Goal: Information Seeking & Learning: Learn about a topic

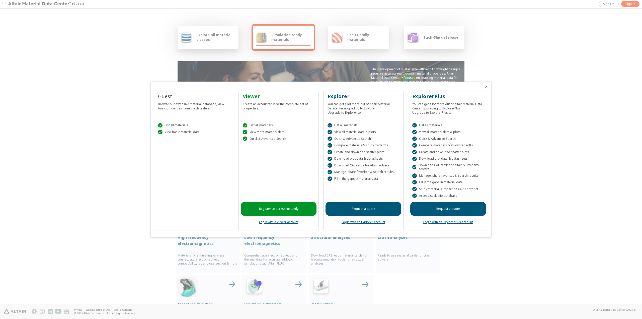
click at [181, 133] on div " View basic material data" at bounding box center [194, 132] width 72 height 5
click at [486, 85] on icon "Close" at bounding box center [486, 86] width 4 height 4
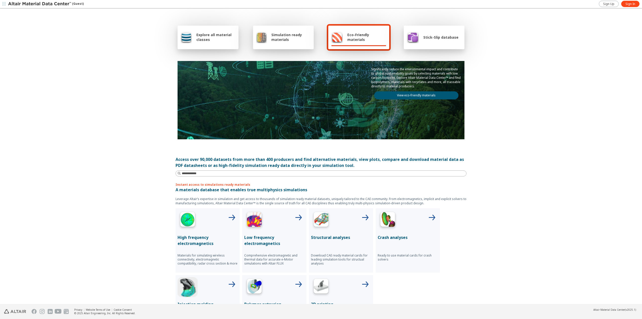
click at [203, 35] on span "Explore all material classes" at bounding box center [215, 37] width 39 height 10
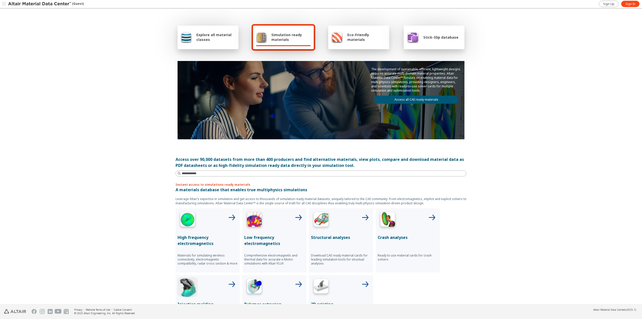
click at [2, 2] on span "button" at bounding box center [4, 4] width 5 height 8
click at [112, 34] on div "Explore all material classes Simulation ready materials Eco-Friendly materials …" at bounding box center [321, 156] width 642 height 295
click at [374, 39] on span "Eco-Friendly materials" at bounding box center [366, 37] width 39 height 10
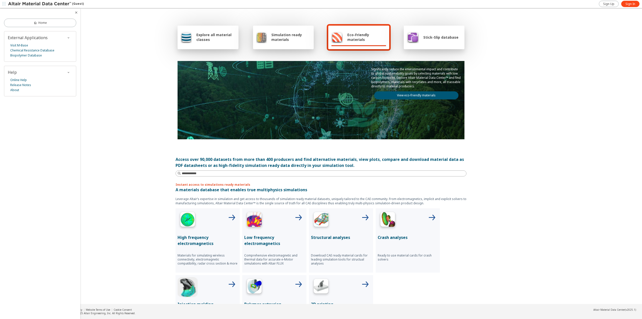
click at [414, 36] on img at bounding box center [413, 37] width 12 height 12
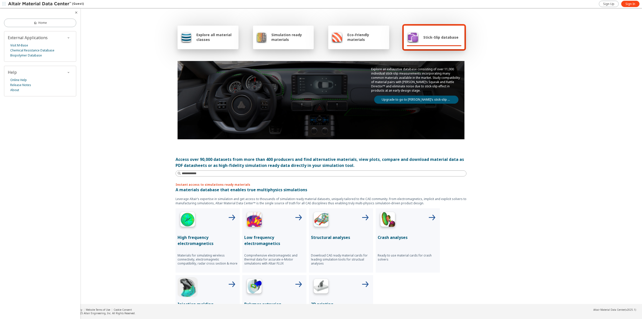
click at [224, 37] on span "Explore all material classes" at bounding box center [215, 37] width 39 height 10
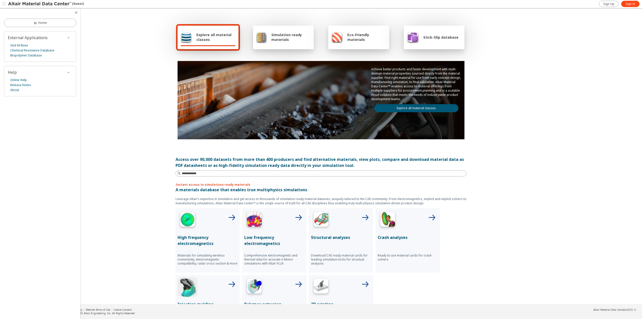
click at [398, 109] on link "Explore all material classes" at bounding box center [416, 108] width 84 height 8
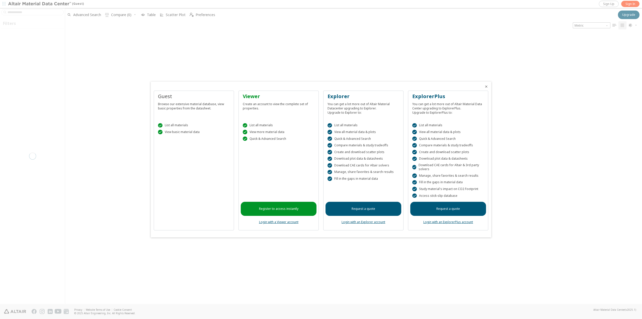
click at [520, 72] on div at bounding box center [321, 159] width 642 height 319
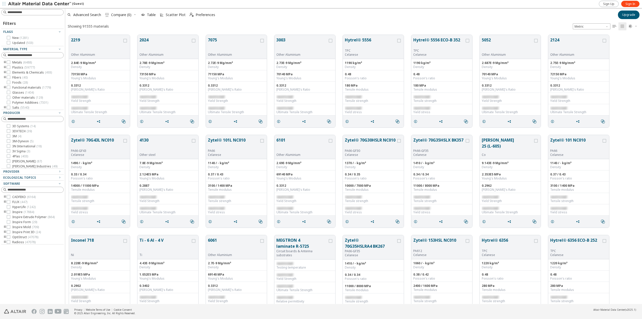
click at [5, 76] on icon "toogle group" at bounding box center [5, 77] width 4 height 4
click at [12, 136] on label "3M ( 4 )" at bounding box center [14, 136] width 15 height 4
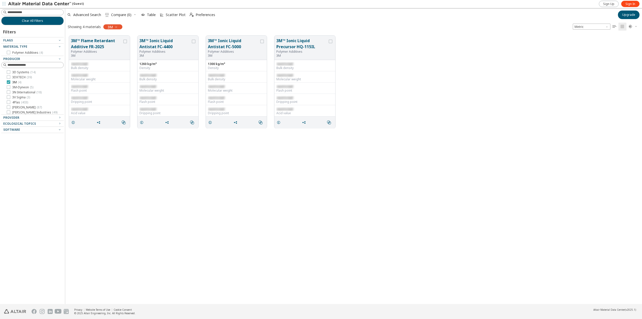
click at [9, 84] on label "3M ( 4 )" at bounding box center [14, 82] width 15 height 4
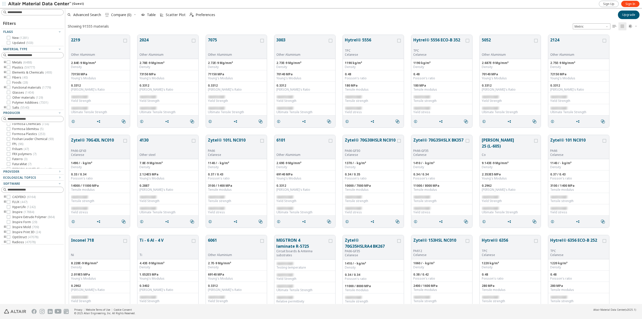
scroll to position [1178, 0]
click at [45, 121] on input at bounding box center [36, 118] width 56 height 5
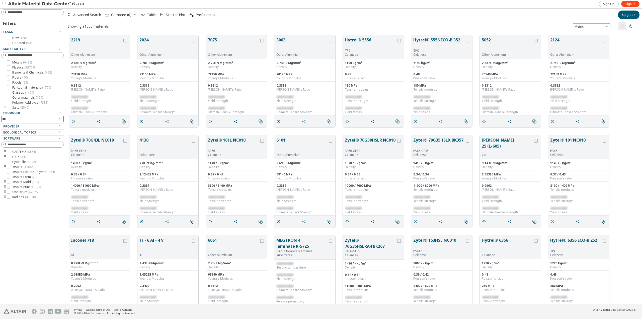
scroll to position [0, 0]
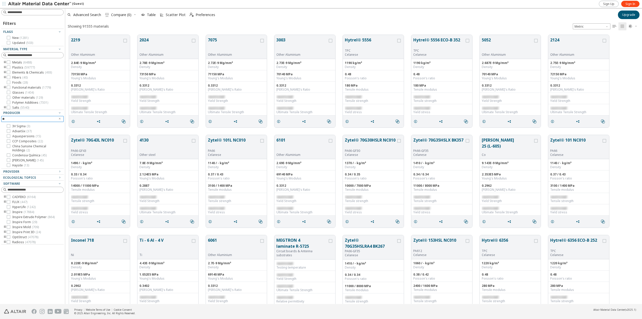
type input "*"
click at [40, 117] on input at bounding box center [32, 119] width 61 height 6
type input "****"
click at [35, 52] on div at bounding box center [32, 55] width 62 height 6
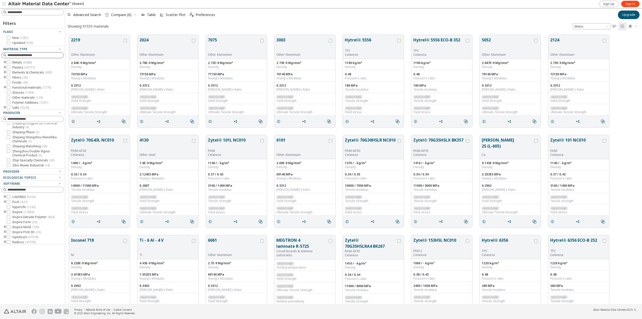
click at [33, 53] on input at bounding box center [36, 55] width 56 height 5
click at [5, 62] on icon "toogle group" at bounding box center [5, 62] width 4 height 4
click at [50, 171] on div "Provider" at bounding box center [30, 171] width 54 height 4
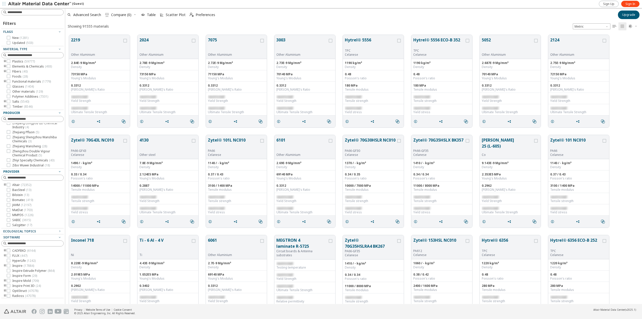
click at [58, 112] on icon "button" at bounding box center [60, 113] width 4 height 4
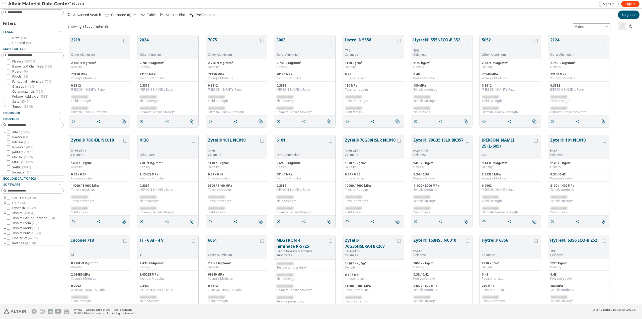
click at [25, 178] on span "Ecological Topics" at bounding box center [19, 178] width 33 height 4
click at [23, 205] on div "Software" at bounding box center [30, 205] width 54 height 4
click at [9, 233] on icon at bounding box center [9, 232] width 4 height 4
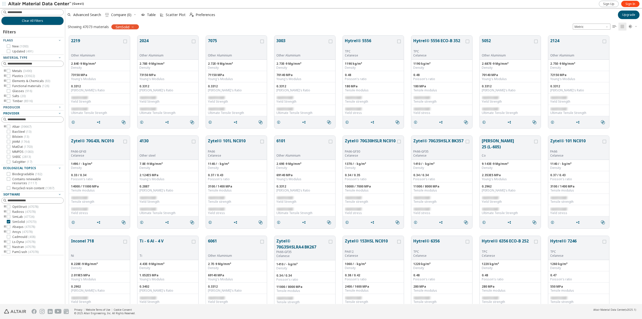
click at [134, 27] on div "SimSolid" at bounding box center [125, 26] width 28 height 5
click at [132, 27] on icon "button" at bounding box center [133, 27] width 4 height 4
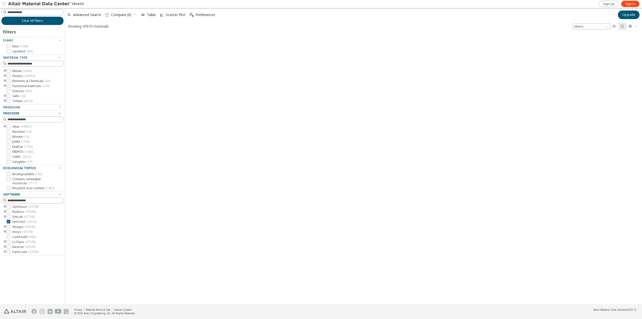
click at [133, 27] on div "Showing 47073 materials Metric   " at bounding box center [353, 26] width 577 height 10
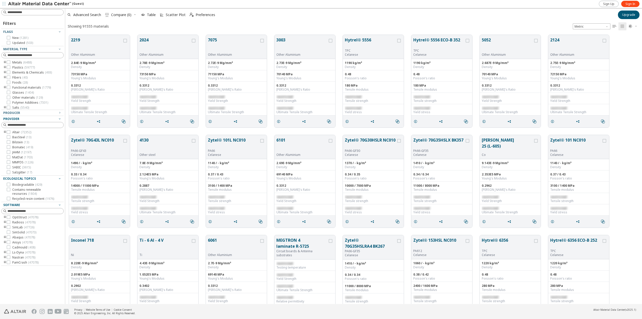
scroll to position [269, 573]
click at [40, 13] on input at bounding box center [36, 12] width 56 height 5
type input "******"
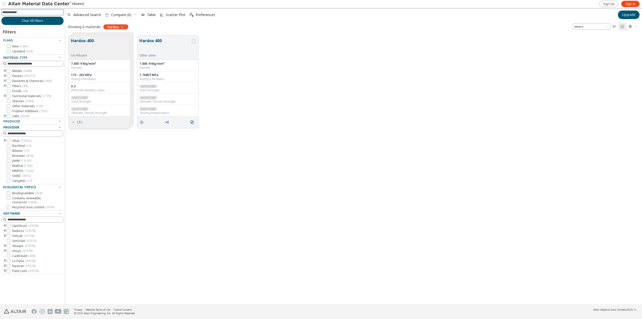
scroll to position [1, 0]
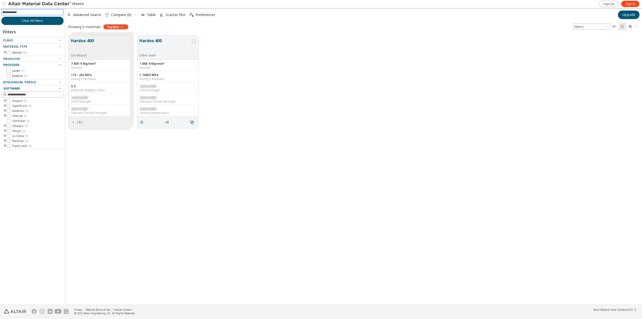
click at [95, 48] on div "Hardox-400 Un-Alloyed" at bounding box center [83, 48] width 25 height 20
click at [94, 51] on div "Hardox-400 Un-Alloyed" at bounding box center [83, 48] width 25 height 20
click at [151, 45] on button "Hardox 400" at bounding box center [164, 46] width 51 height 16
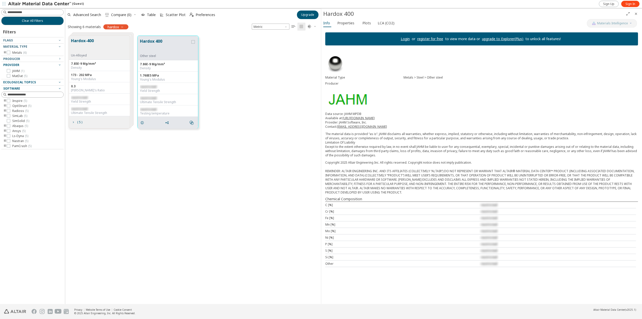
click at [123, 27] on icon "button" at bounding box center [122, 27] width 4 height 4
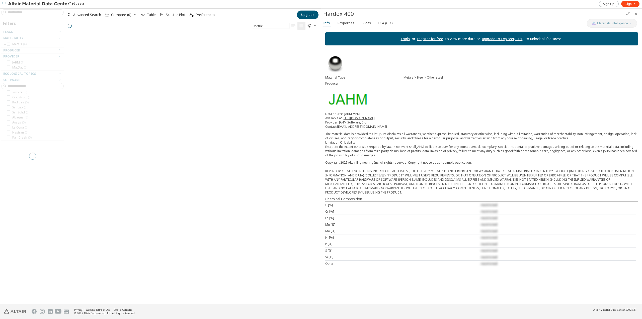
scroll to position [270, 252]
click at [22, 13] on div at bounding box center [32, 156] width 65 height 296
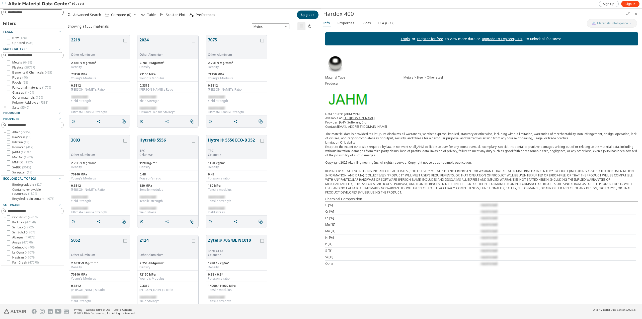
scroll to position [269, 252]
click at [28, 13] on input at bounding box center [36, 12] width 56 height 5
type input "******"
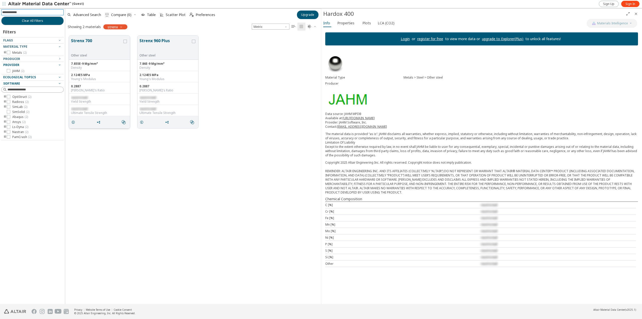
click at [106, 48] on button "Strenx 700" at bounding box center [96, 46] width 51 height 16
click at [36, 76] on div "Ecological Topics" at bounding box center [30, 77] width 54 height 4
click at [39, 65] on div "Provider" at bounding box center [30, 65] width 54 height 4
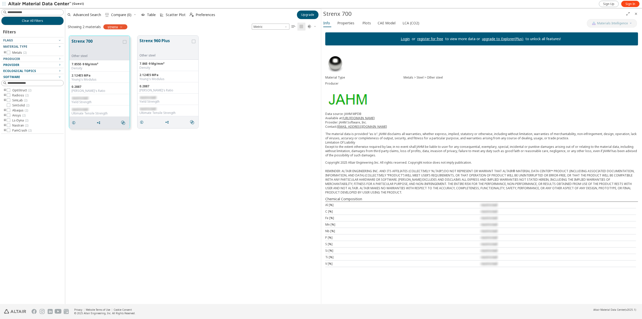
click at [39, 65] on div "Provider" at bounding box center [30, 65] width 54 height 4
click at [48, 20] on button "Clear All Filters" at bounding box center [32, 21] width 62 height 9
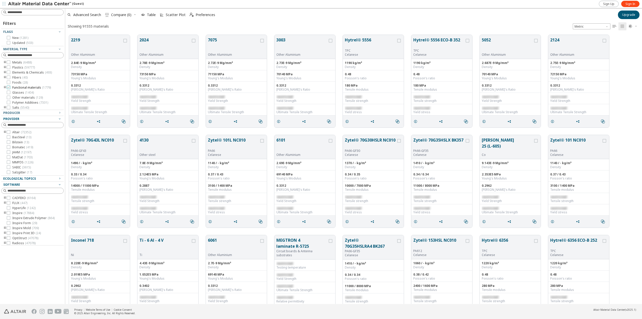
scroll to position [269, 573]
click at [15, 138] on span "BaoSteel ( 13 )" at bounding box center [21, 137] width 19 height 4
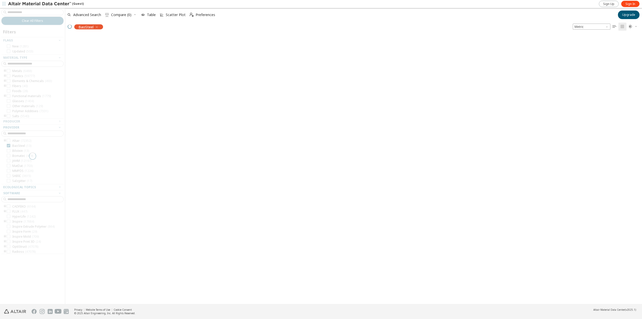
scroll to position [268, 573]
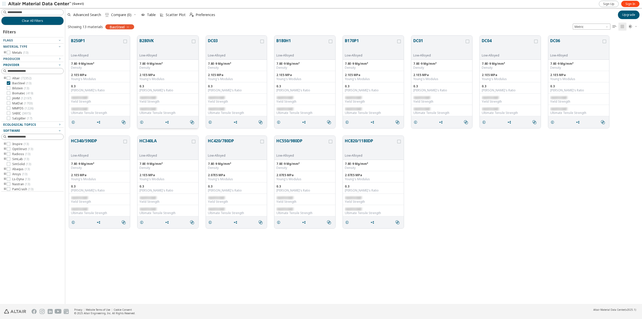
click at [153, 51] on button "B280VK" at bounding box center [164, 46] width 51 height 16
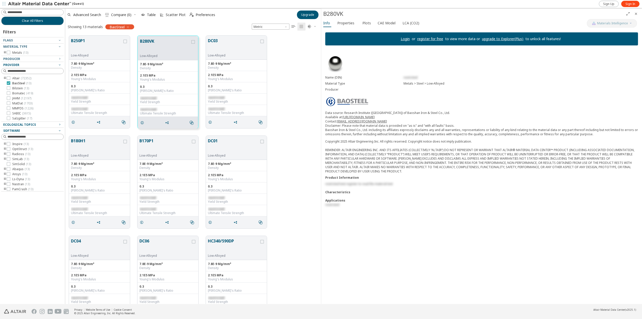
click at [11, 84] on label "BaoSteel ( 13 )" at bounding box center [19, 83] width 25 height 4
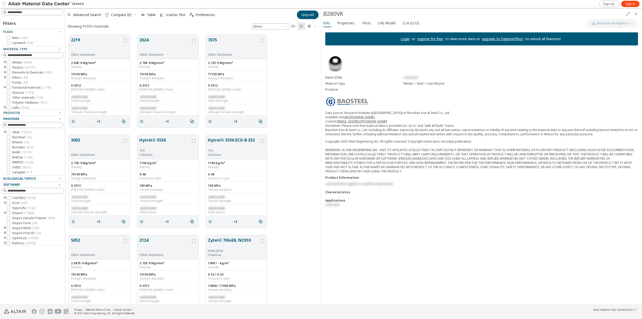
scroll to position [269, 252]
click at [10, 165] on icon at bounding box center [9, 167] width 4 height 4
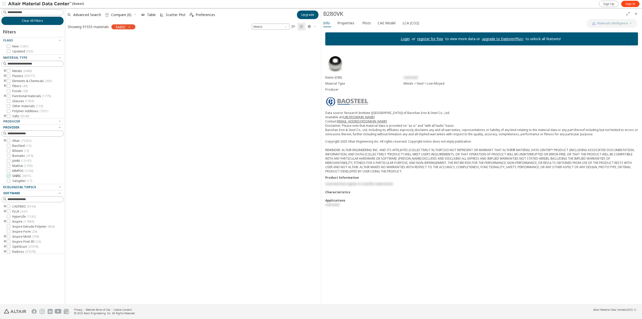
scroll to position [268, 252]
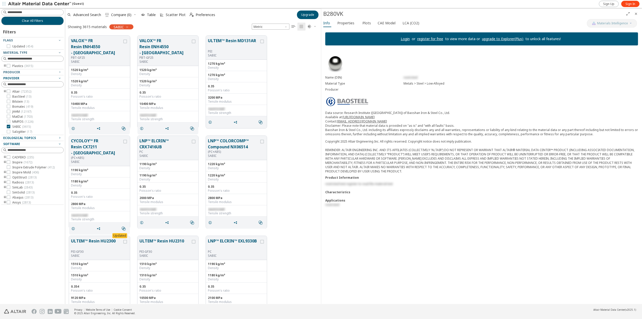
click at [107, 60] on p "SABIC" at bounding box center [96, 62] width 51 height 4
click at [109, 43] on button "VALOX™ FR Resin ENH4550 - [GEOGRAPHIC_DATA]" at bounding box center [96, 47] width 51 height 18
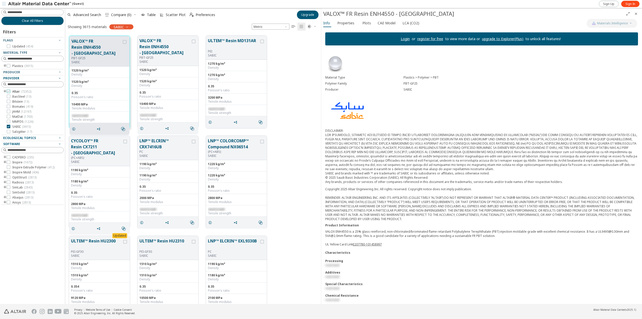
click at [8, 91] on icon at bounding box center [9, 92] width 4 height 4
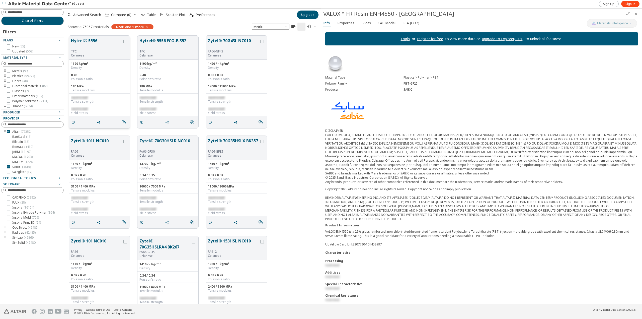
click at [104, 49] on button "Hytrel® 5556" at bounding box center [96, 44] width 51 height 12
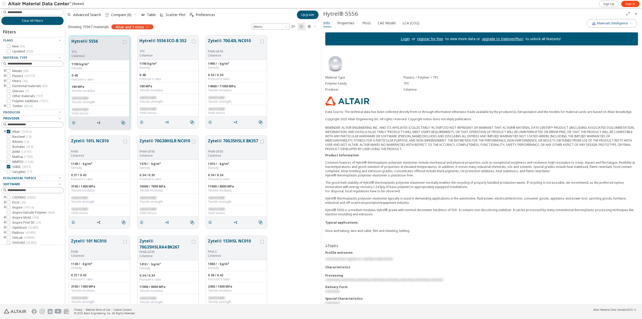
click at [3, 5] on icon "button" at bounding box center [4, 3] width 3 height 3
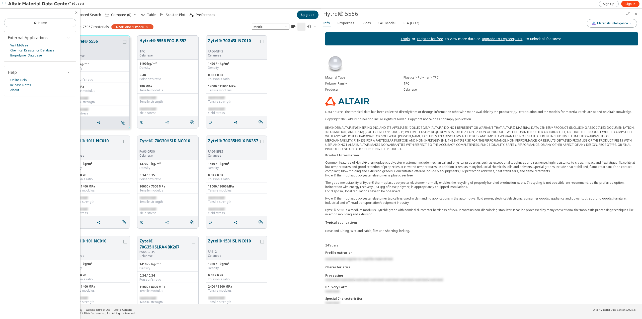
click at [21, 4] on img at bounding box center [40, 4] width 64 height 5
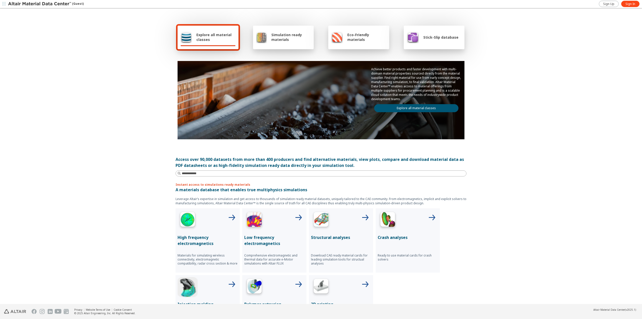
click at [297, 38] on span "Simulation ready materials" at bounding box center [290, 37] width 39 height 10
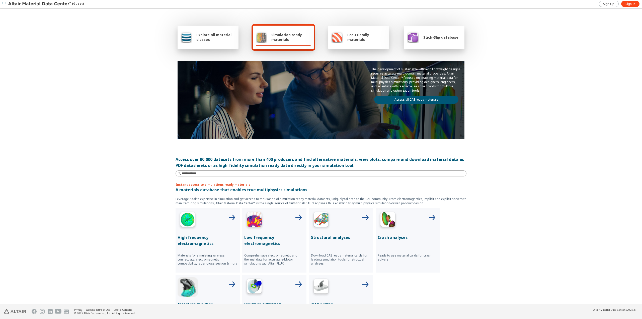
click at [401, 99] on link "Access all CAE ready materials" at bounding box center [416, 100] width 84 height 8
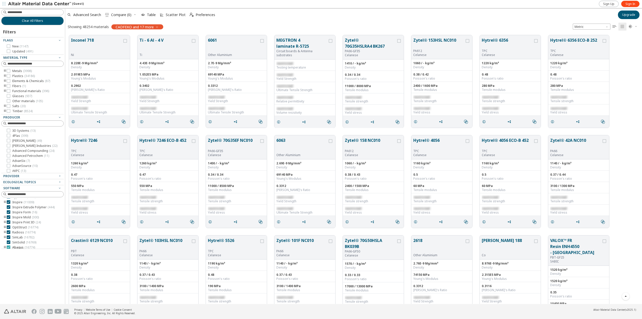
scroll to position [41, 0]
click at [26, 4] on img at bounding box center [40, 4] width 64 height 5
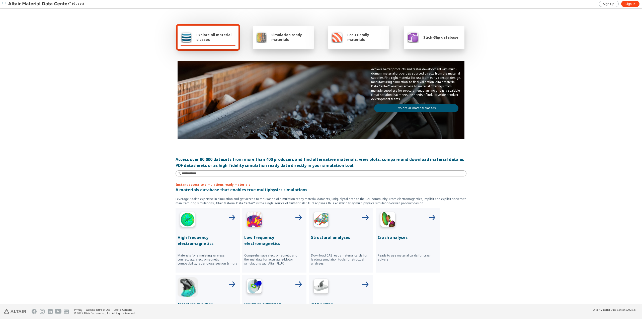
click at [279, 38] on span "Simulation ready materials" at bounding box center [290, 37] width 39 height 10
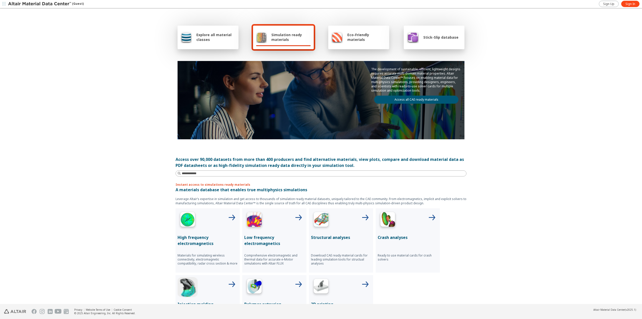
click at [356, 44] on div "Eco-Friendly materials" at bounding box center [358, 38] width 61 height 24
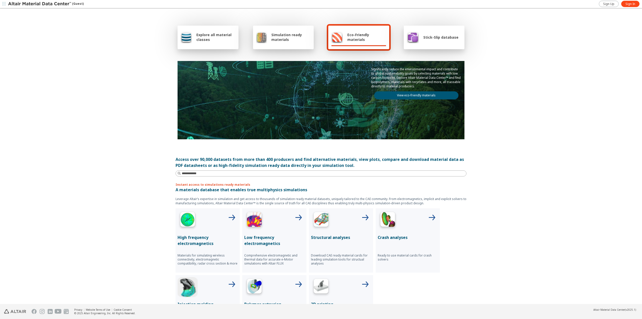
click at [425, 31] on div "Stick-Slip database" at bounding box center [434, 38] width 61 height 24
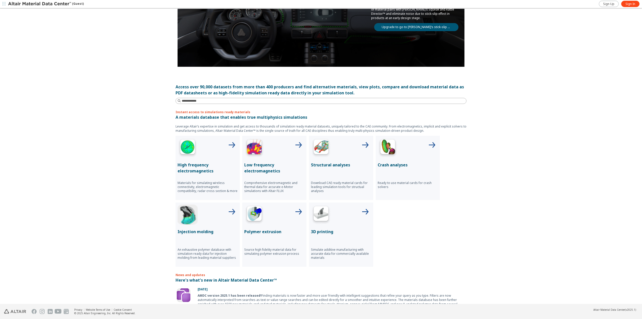
scroll to position [75, 0]
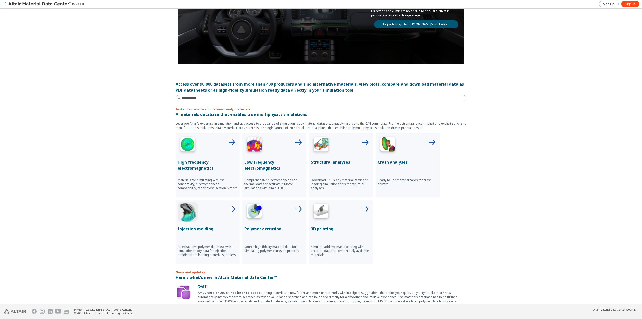
click at [338, 162] on p "Structural analyses" at bounding box center [341, 162] width 60 height 6
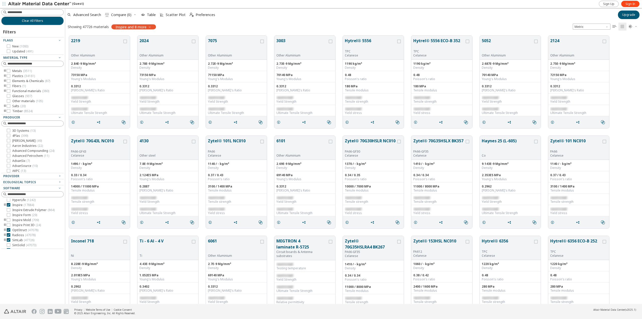
scroll to position [41, 0]
